Goal: Task Accomplishment & Management: Complete application form

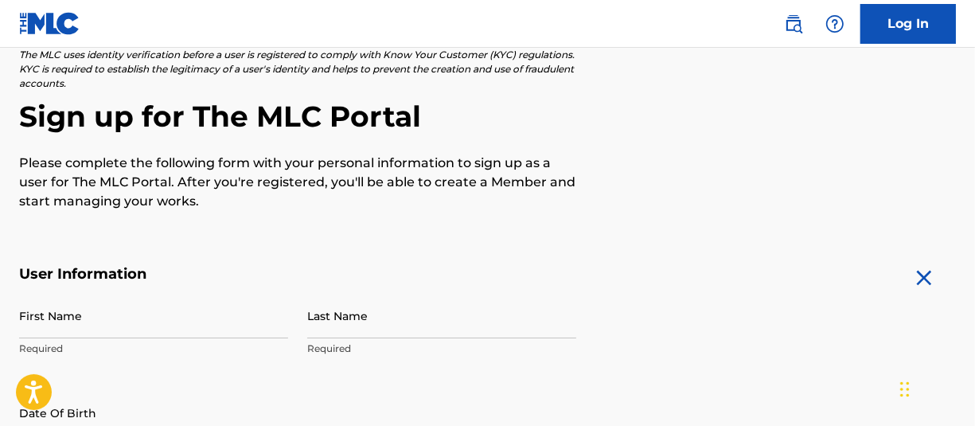
scroll to position [80, 0]
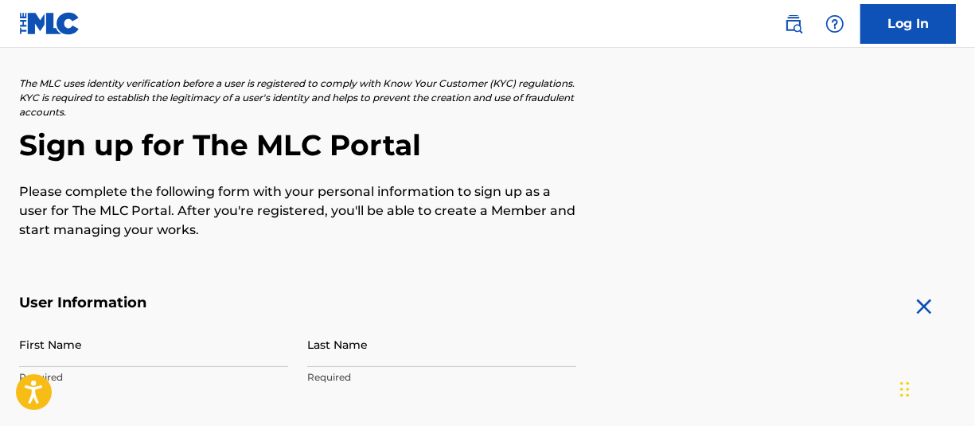
click at [912, 36] on link "Log In" at bounding box center [909, 24] width 96 height 40
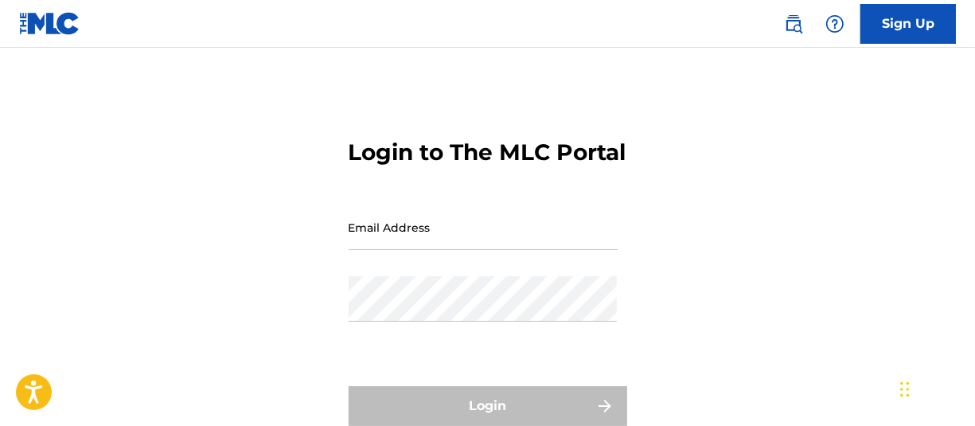
type input "[EMAIL_ADDRESS][DOMAIN_NAME]"
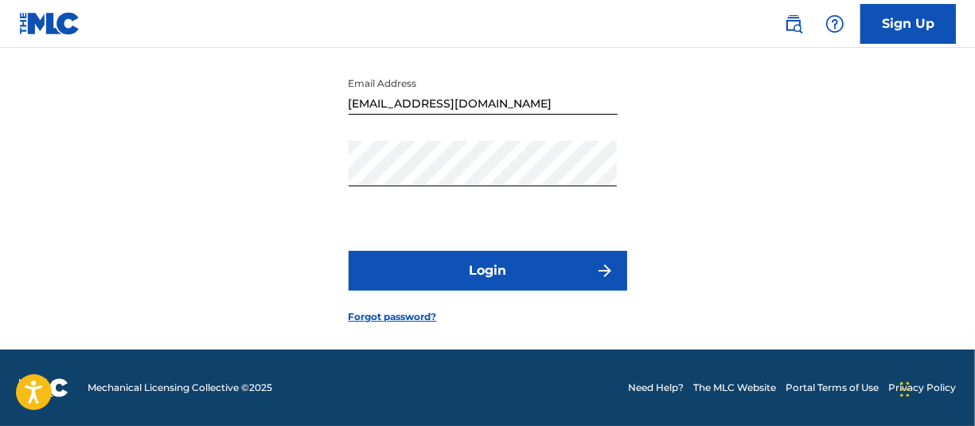
scroll to position [159, 0]
click at [507, 269] on button "Login" at bounding box center [488, 271] width 279 height 40
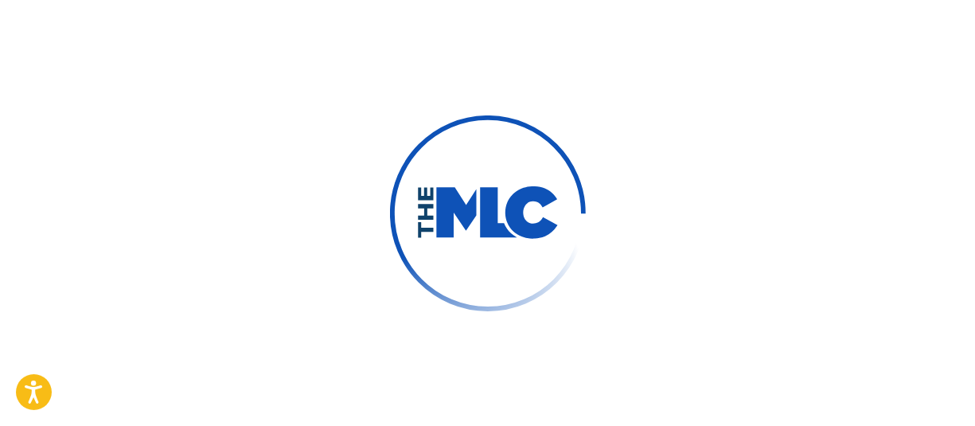
scroll to position [182, 0]
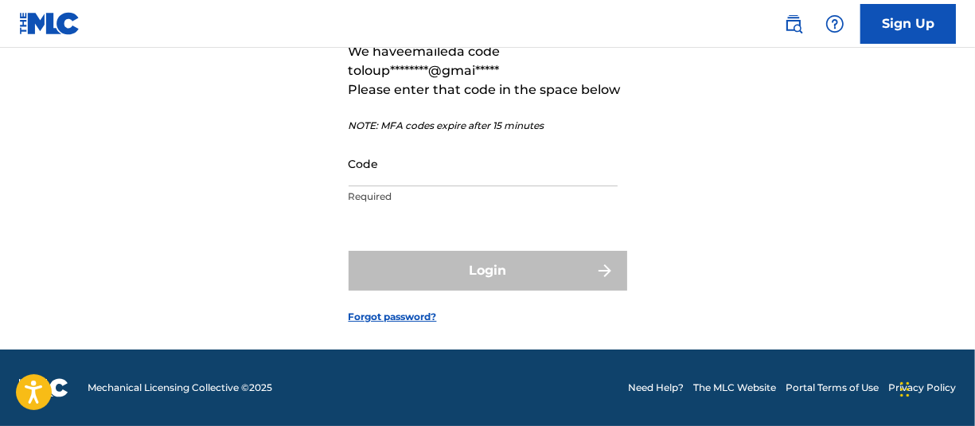
click at [390, 186] on input "Code" at bounding box center [483, 163] width 269 height 45
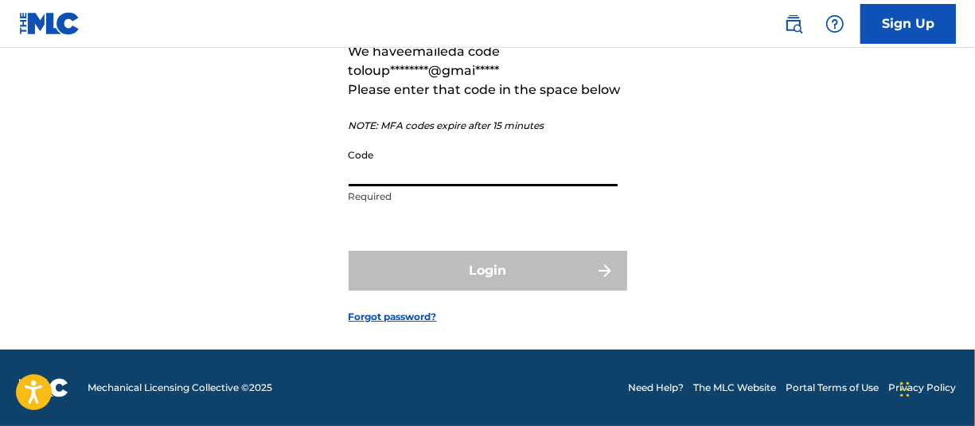
scroll to position [187, 0]
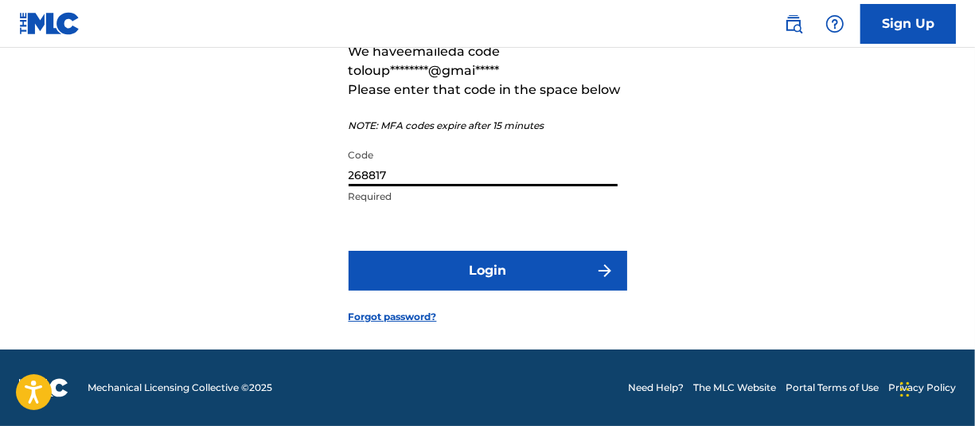
type input "268817"
click at [494, 282] on button "Login" at bounding box center [488, 271] width 279 height 40
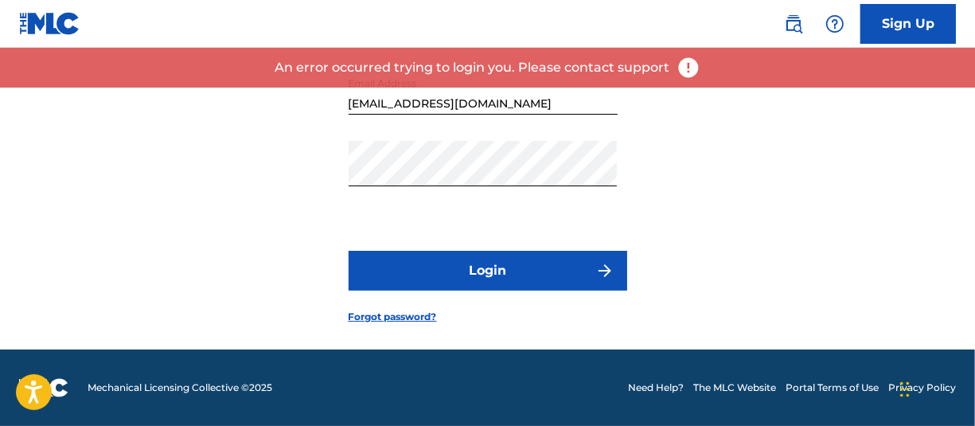
scroll to position [162, 0]
click at [478, 280] on button "Login" at bounding box center [488, 271] width 279 height 40
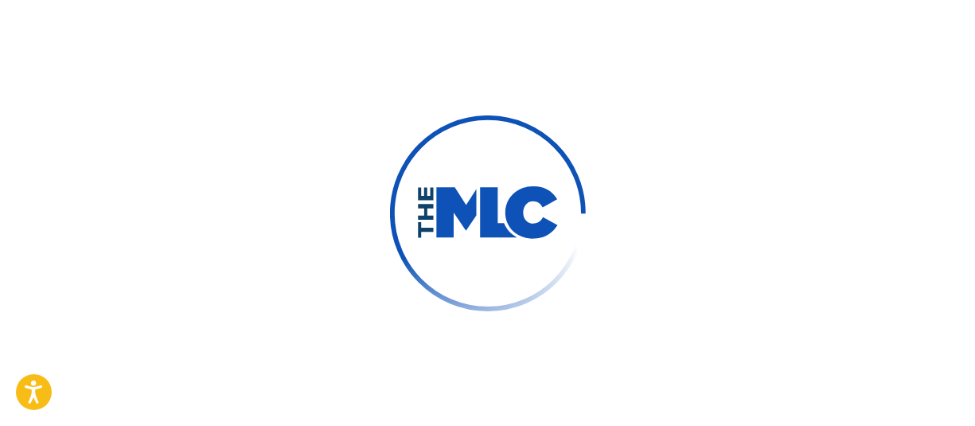
scroll to position [187, 0]
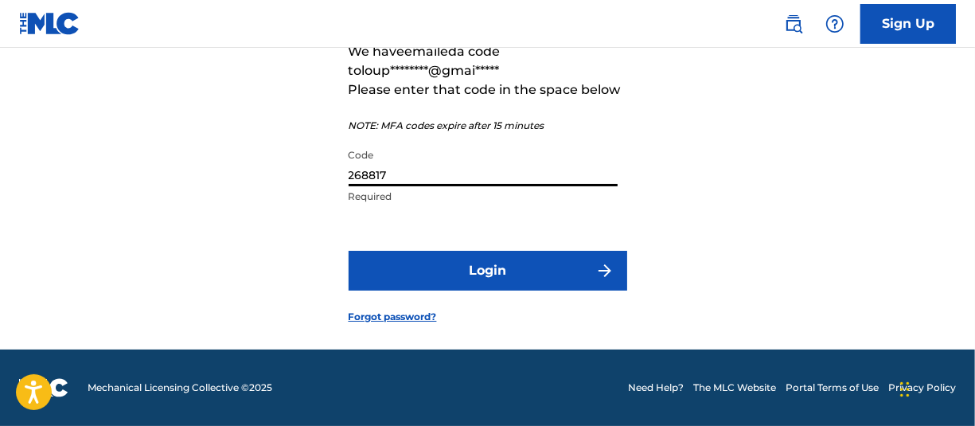
click at [542, 162] on input "268817" at bounding box center [483, 163] width 269 height 45
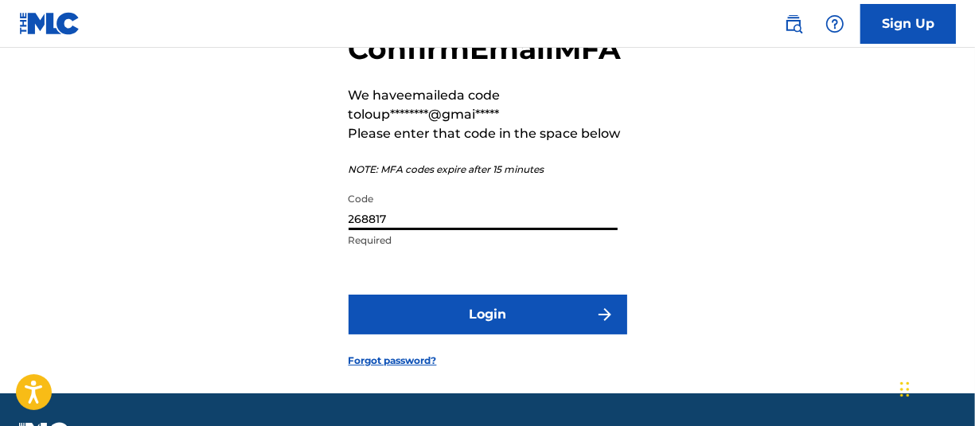
drag, startPoint x: 442, startPoint y: 256, endPoint x: 256, endPoint y: 267, distance: 185.8
click at [256, 266] on div "Confirm Email MFA We have emailed a code to loup********@gmai***** Please enter…" at bounding box center [487, 186] width 975 height 413
type input "902305"
click at [498, 334] on button "Login" at bounding box center [488, 315] width 279 height 40
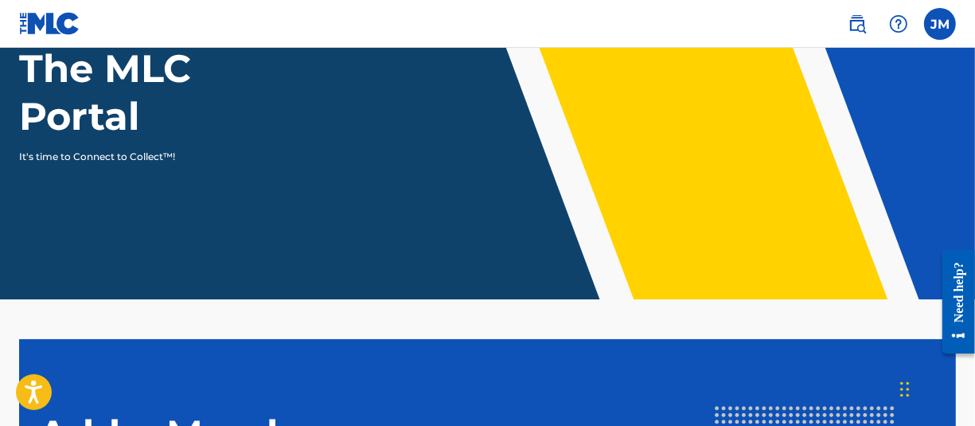
scroll to position [8, 0]
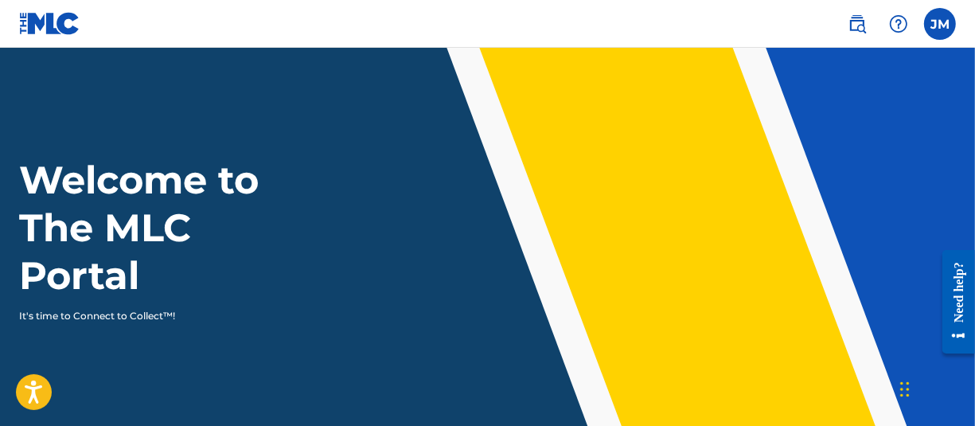
click at [943, 24] on label at bounding box center [940, 24] width 32 height 32
click at [940, 24] on input "[PERSON_NAME] [PERSON_NAME] [EMAIL_ADDRESS][DOMAIN_NAME] Profile Log out" at bounding box center [940, 24] width 0 height 0
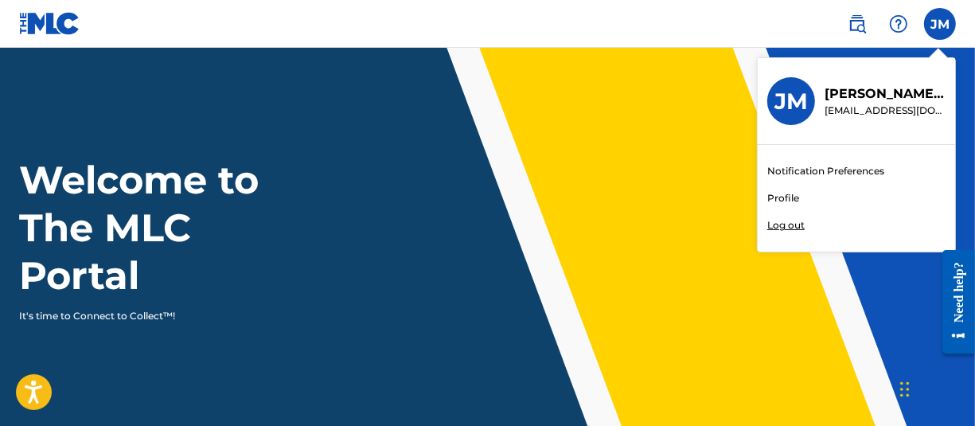
click at [409, 209] on div "Welcome to The MLC Portal It's time to Connect to Collect™!" at bounding box center [487, 239] width 975 height 167
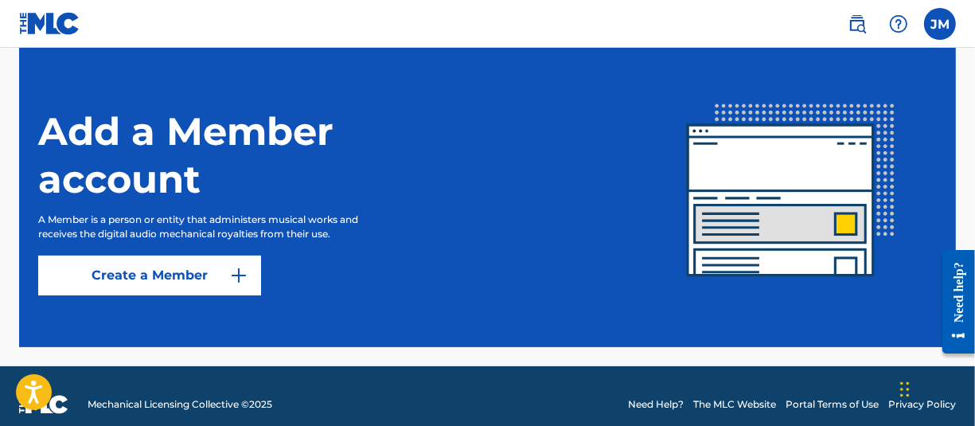
scroll to position [486, 0]
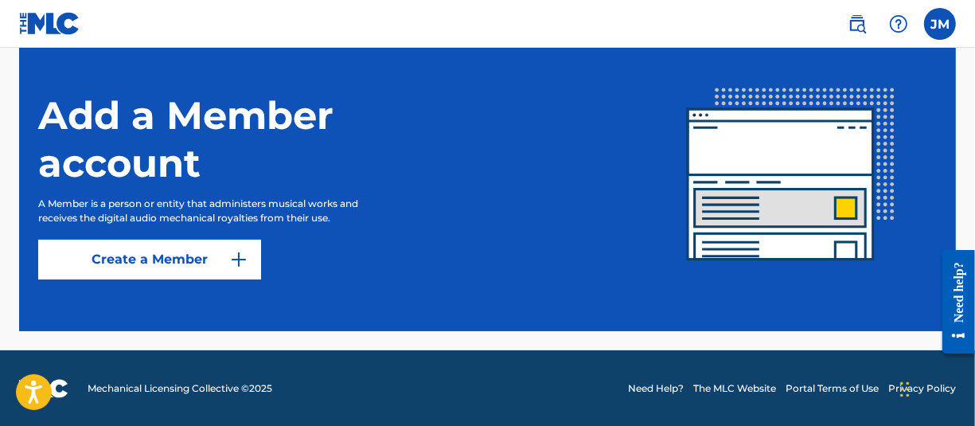
click at [174, 256] on link "Create a Member" at bounding box center [149, 260] width 223 height 40
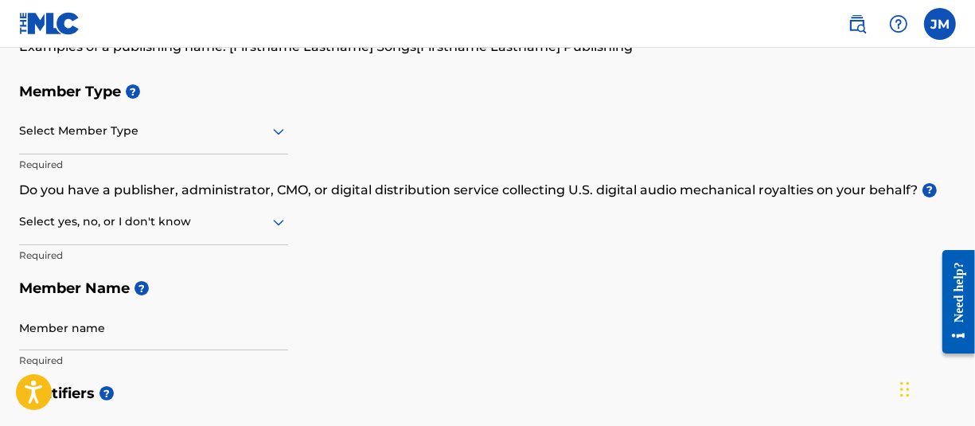
scroll to position [159, 0]
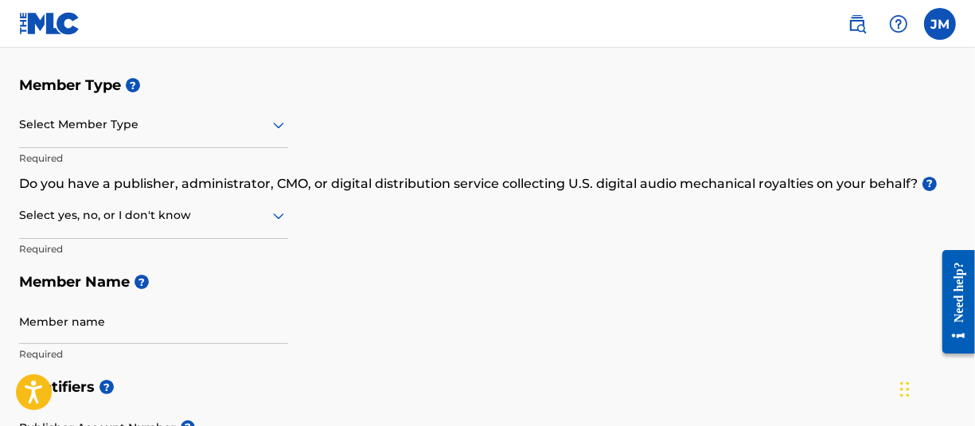
click at [143, 131] on div at bounding box center [153, 125] width 269 height 20
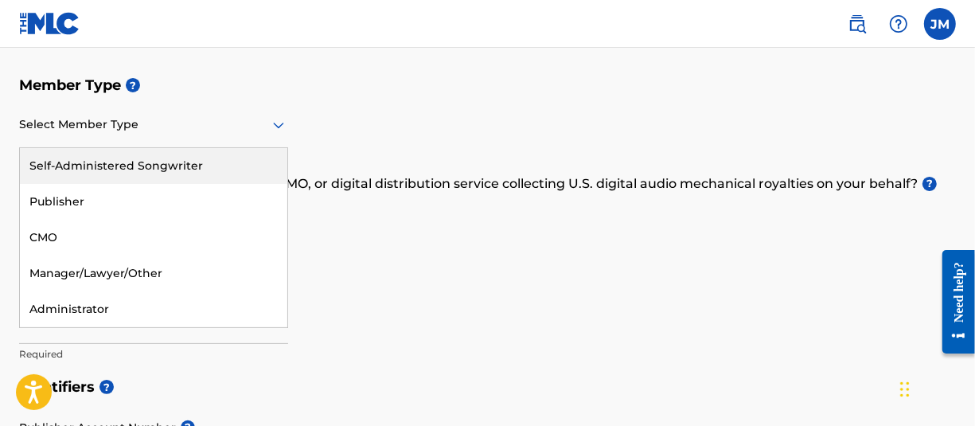
click at [122, 165] on div "Self-Administered Songwriter" at bounding box center [154, 166] width 268 height 36
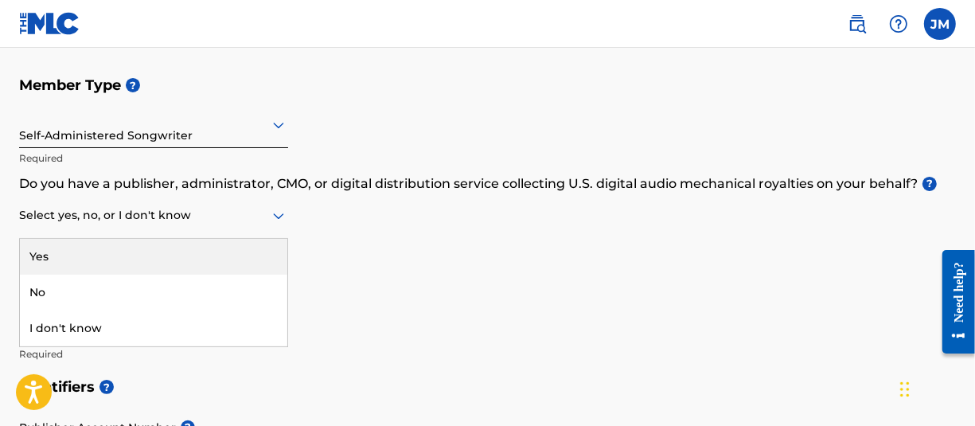
click at [128, 223] on div at bounding box center [153, 215] width 269 height 20
click at [52, 254] on div "Yes" at bounding box center [154, 257] width 268 height 36
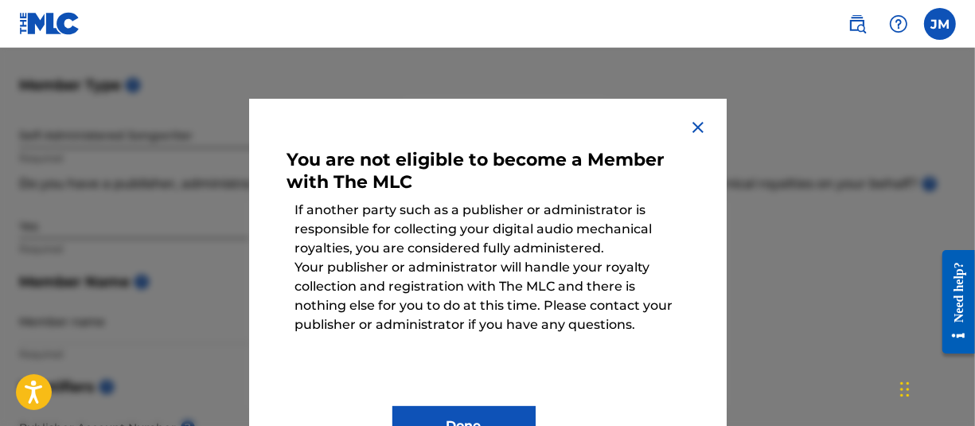
scroll to position [57, 0]
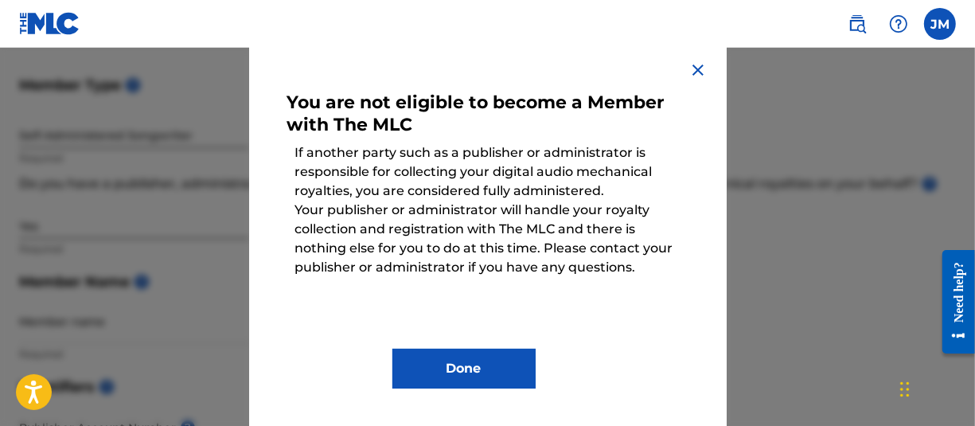
click at [456, 357] on button "Done" at bounding box center [464, 369] width 143 height 40
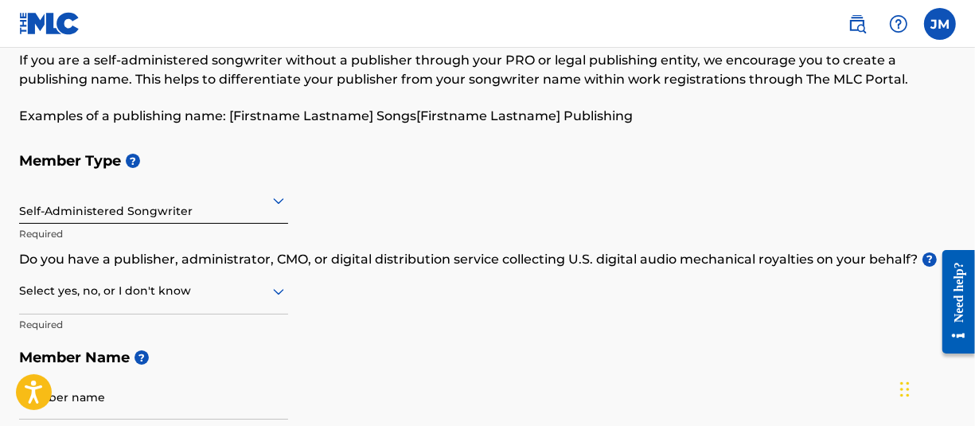
scroll to position [80, 0]
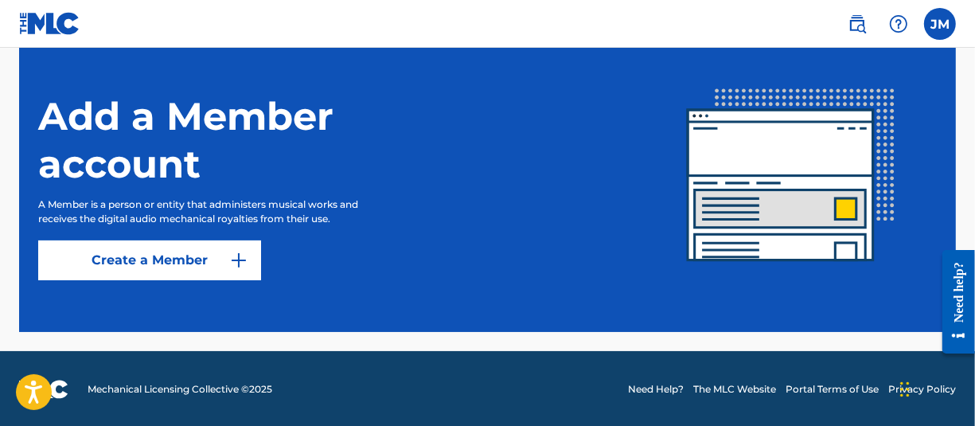
scroll to position [326, 0]
